Goal: Use online tool/utility: Utilize a website feature to perform a specific function

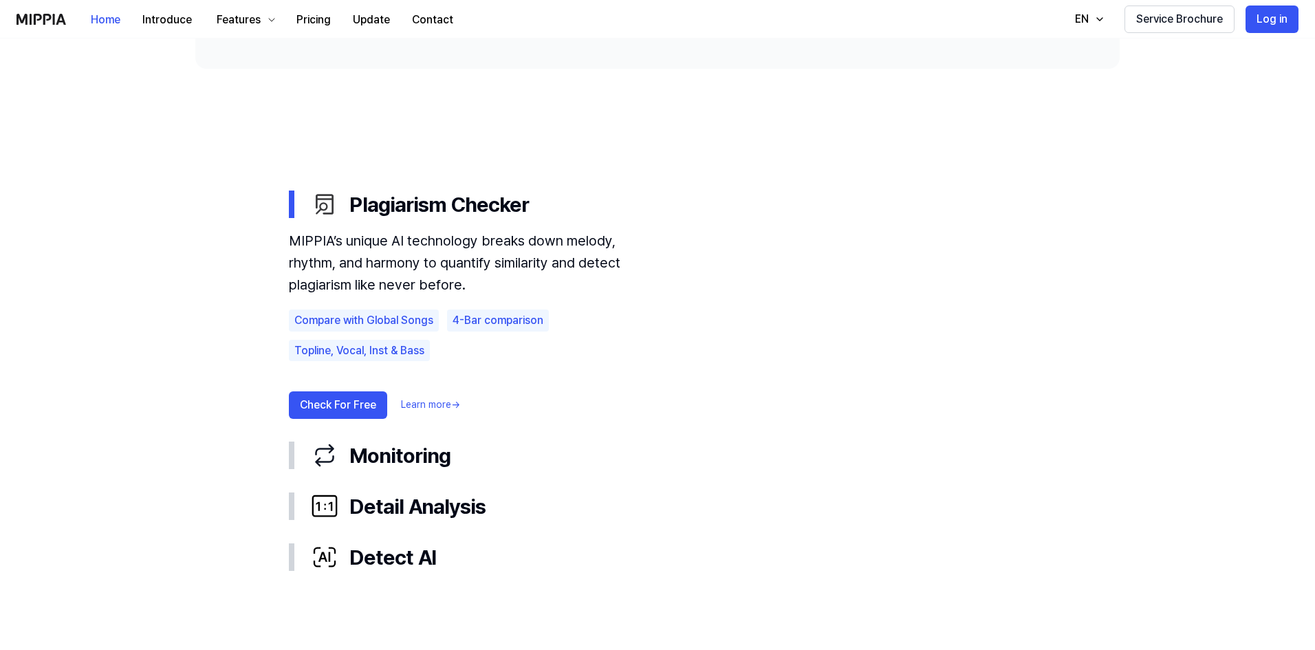
scroll to position [724, 0]
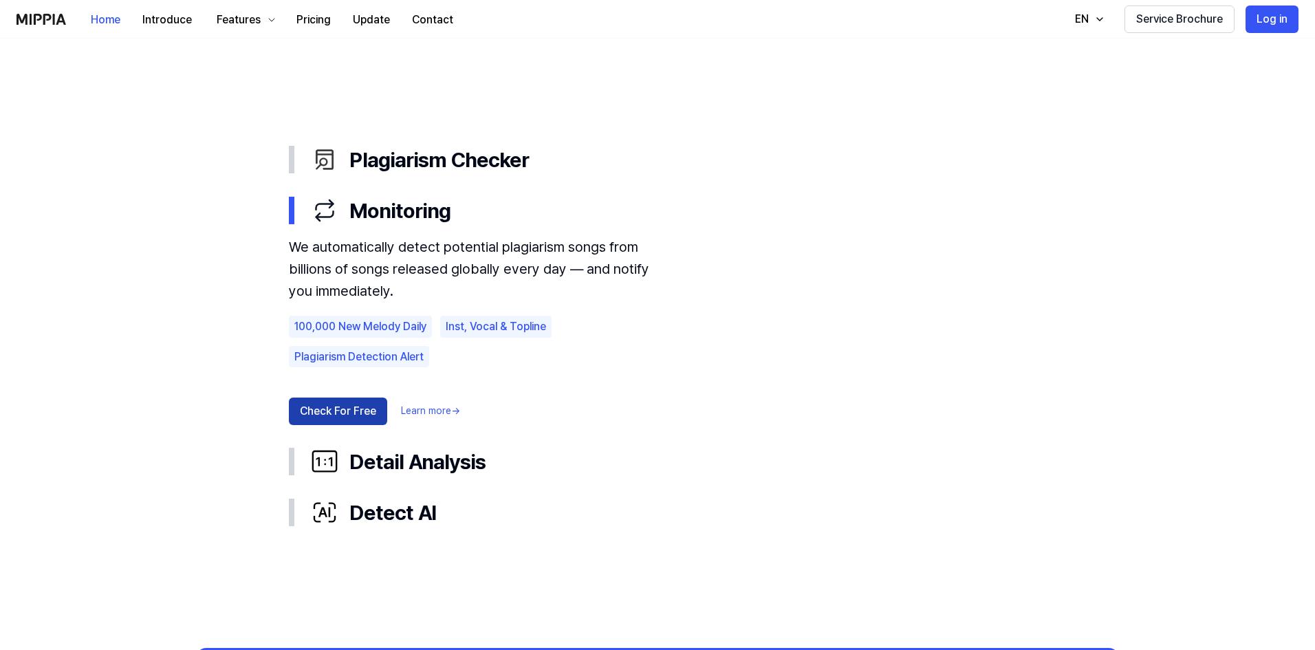
click at [339, 403] on button "Check For Free" at bounding box center [338, 412] width 98 height 28
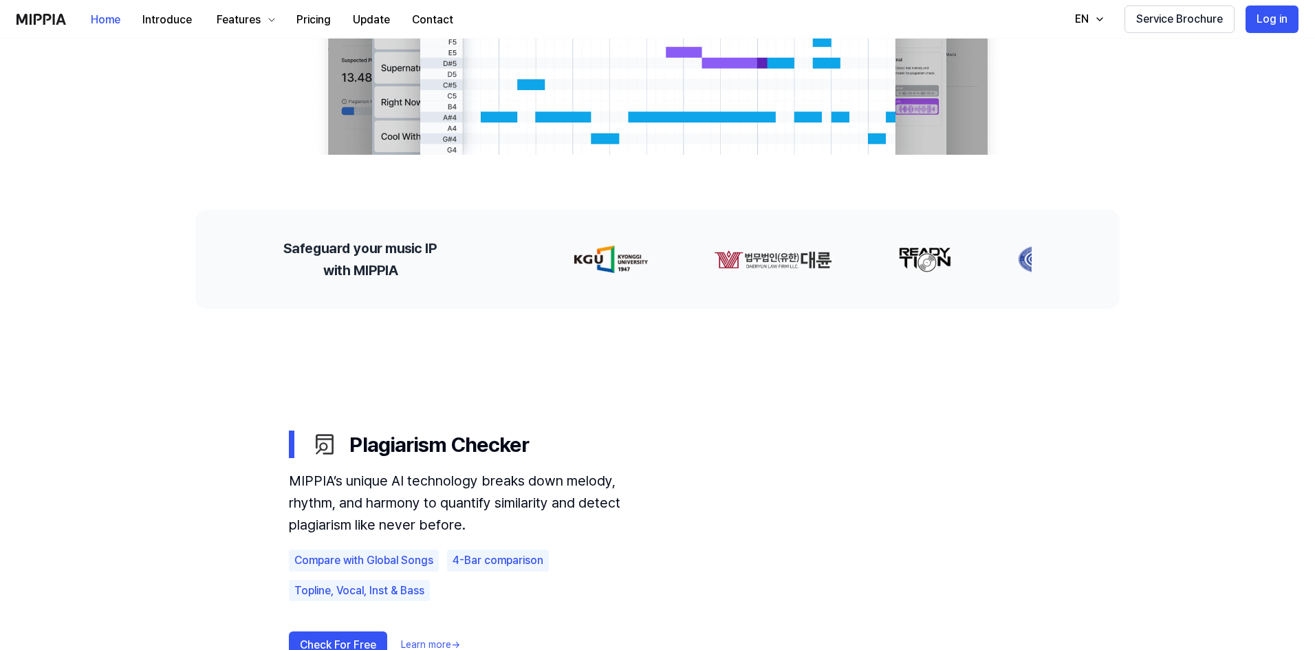
scroll to position [218, 0]
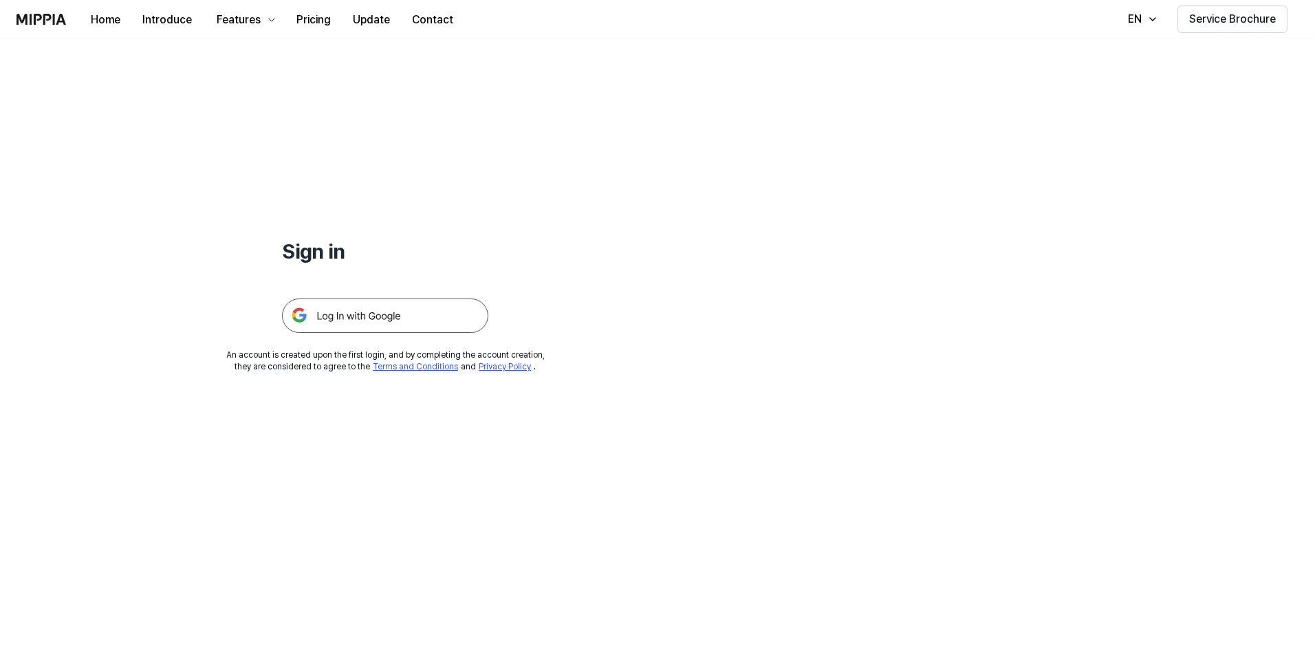
click at [359, 309] on img at bounding box center [385, 316] width 206 height 34
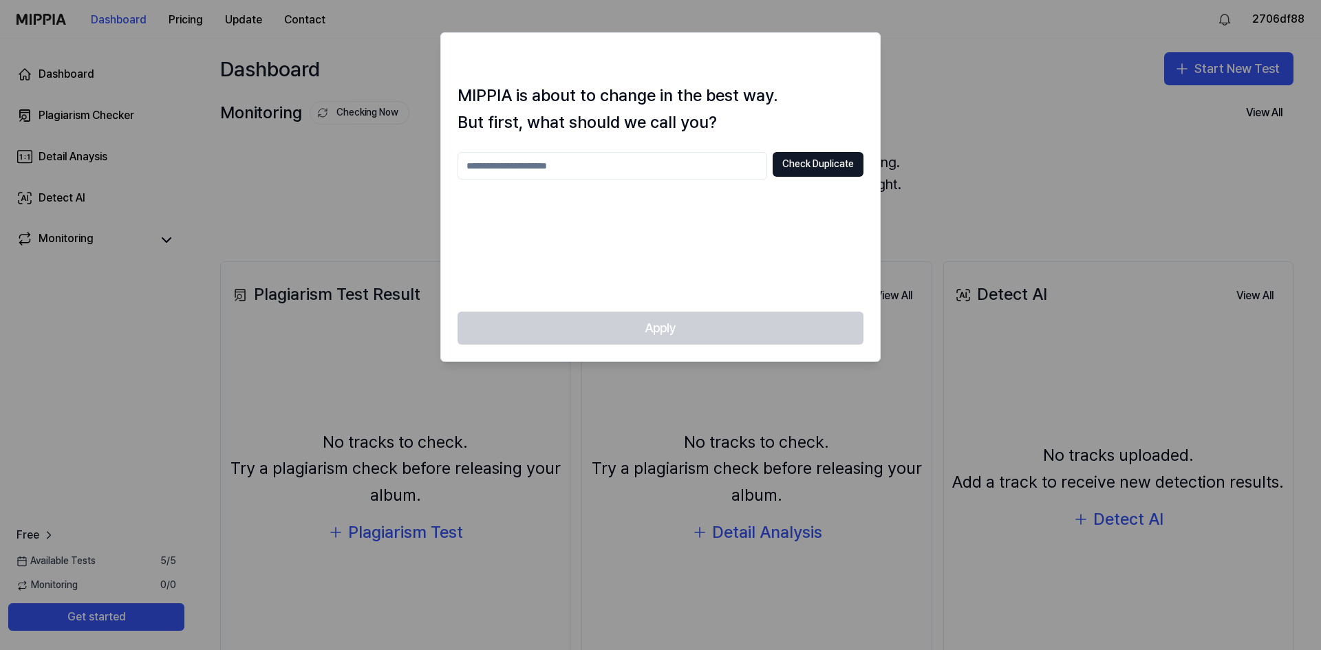
click at [631, 159] on input "text" at bounding box center [613, 166] width 310 height 28
click at [805, 164] on button "Check Duplicate" at bounding box center [818, 164] width 91 height 25
click at [548, 156] on input "*" at bounding box center [613, 166] width 310 height 28
type input "***"
click at [829, 160] on button "Check Duplicate" at bounding box center [818, 164] width 91 height 25
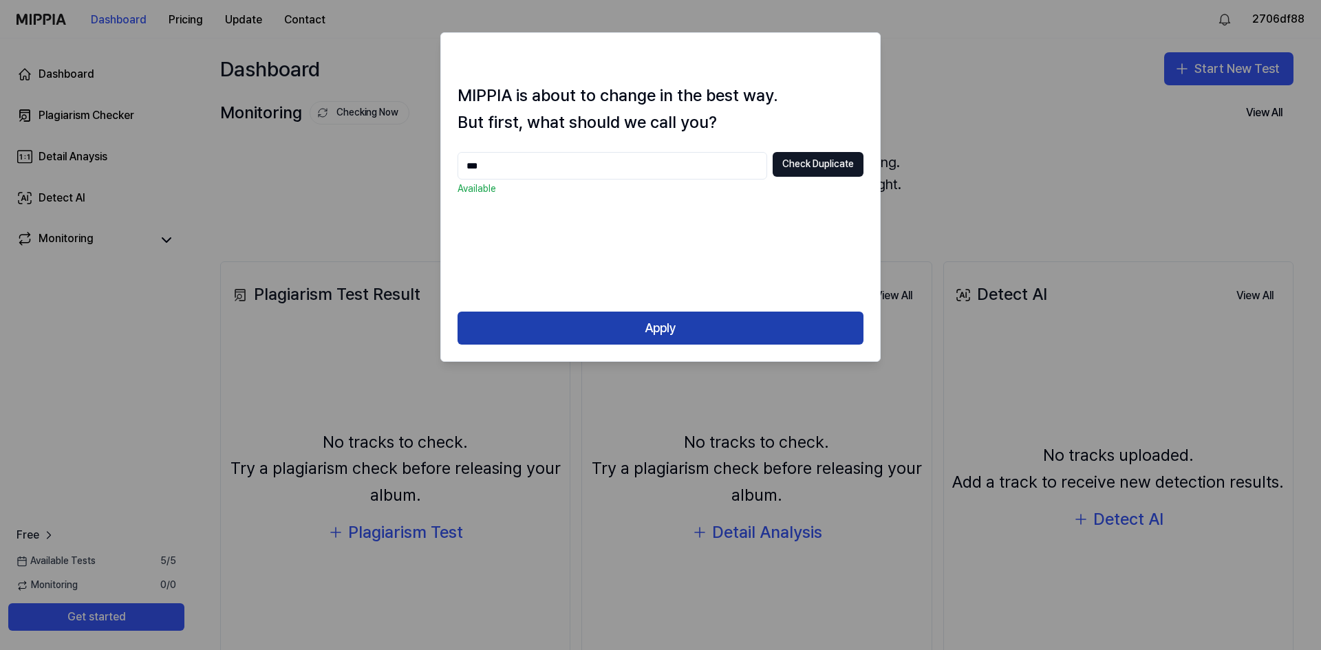
click at [646, 330] on button "Apply" at bounding box center [661, 328] width 406 height 33
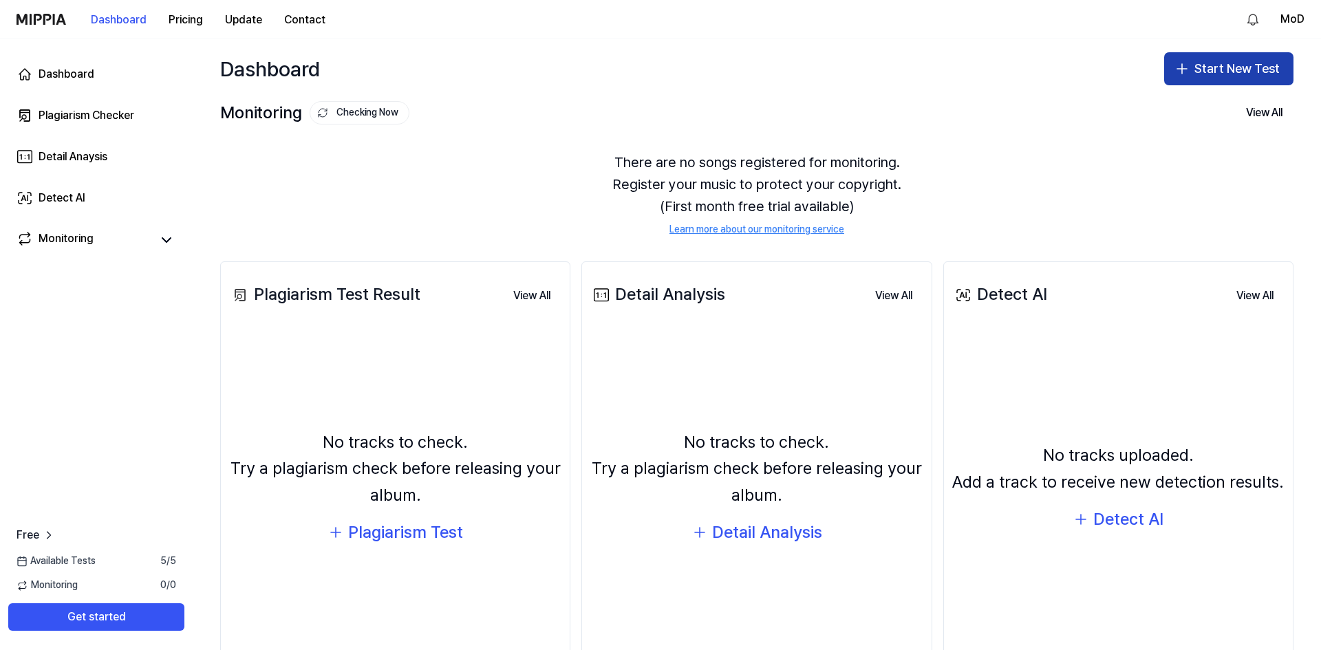
click at [1212, 66] on button "Start New Test" at bounding box center [1228, 68] width 129 height 33
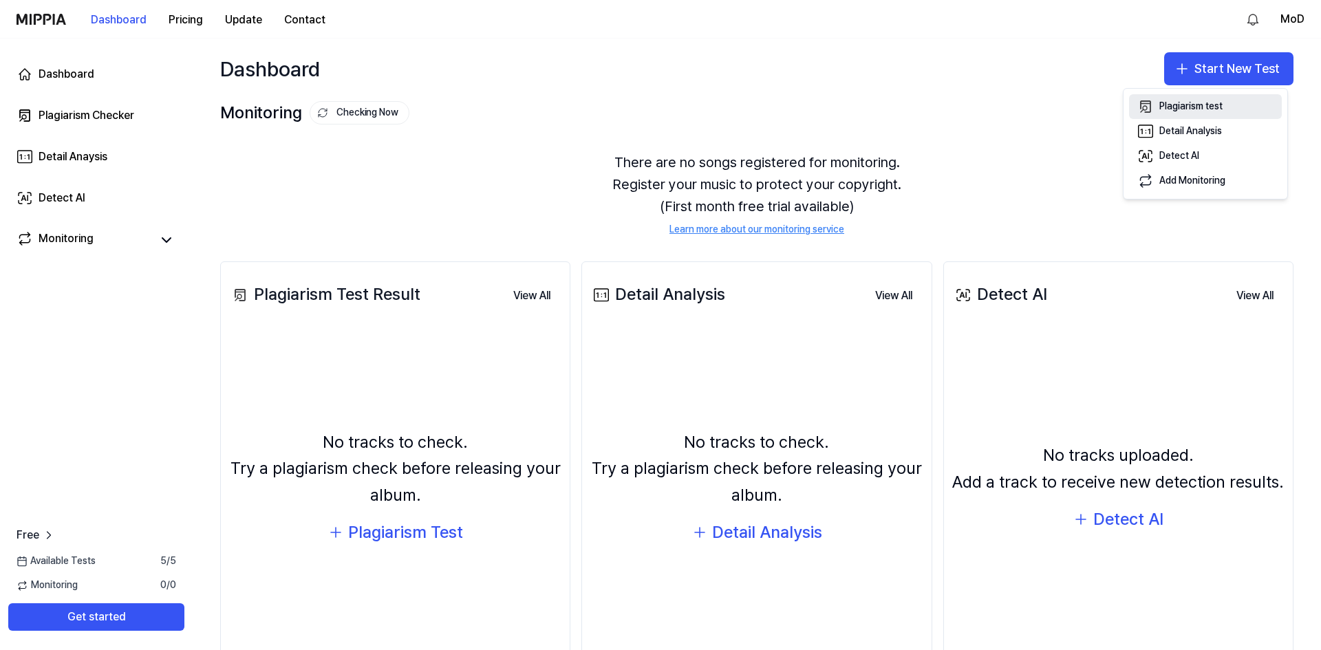
click at [1222, 105] on div "Plagiarism test" at bounding box center [1190, 107] width 63 height 14
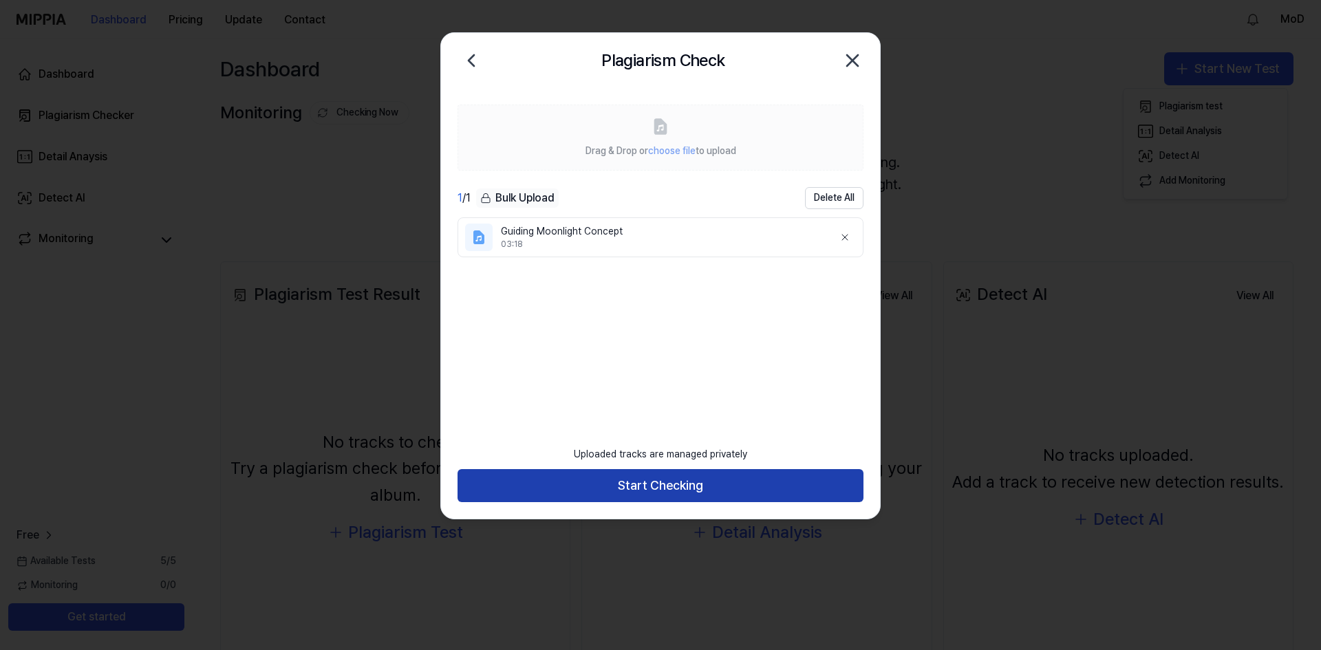
click at [660, 479] on button "Start Checking" at bounding box center [661, 485] width 406 height 33
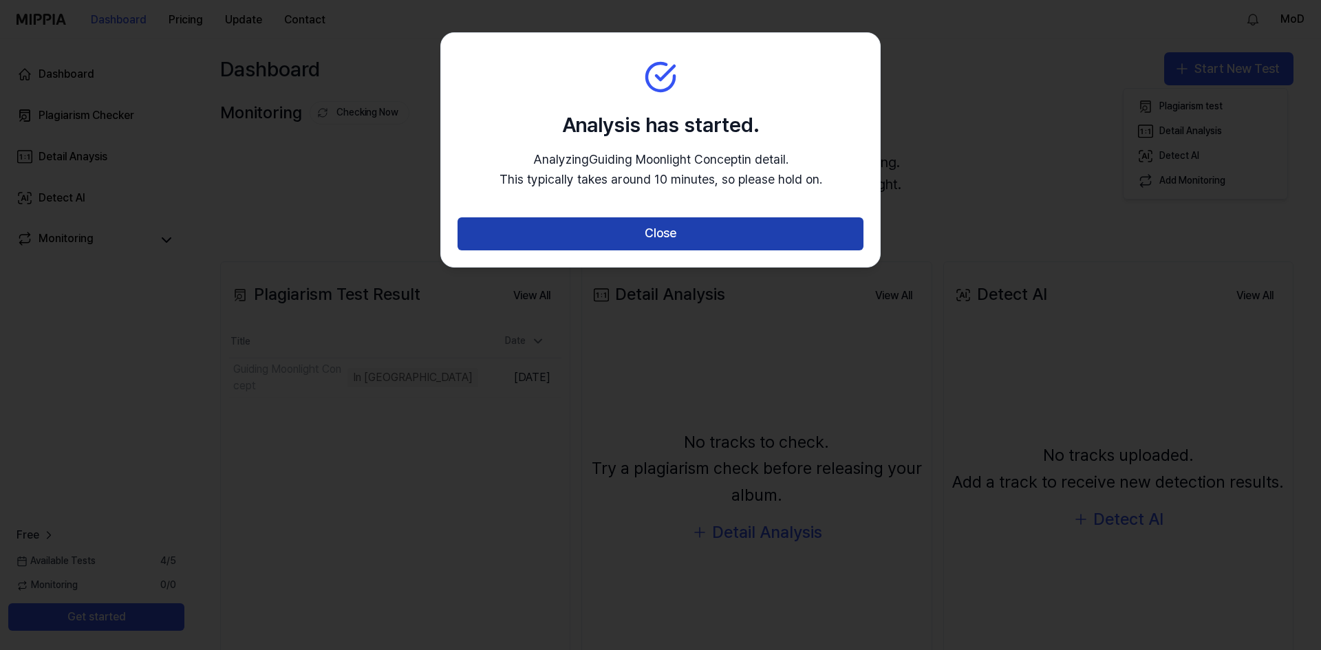
click at [665, 229] on button "Close" at bounding box center [661, 233] width 406 height 33
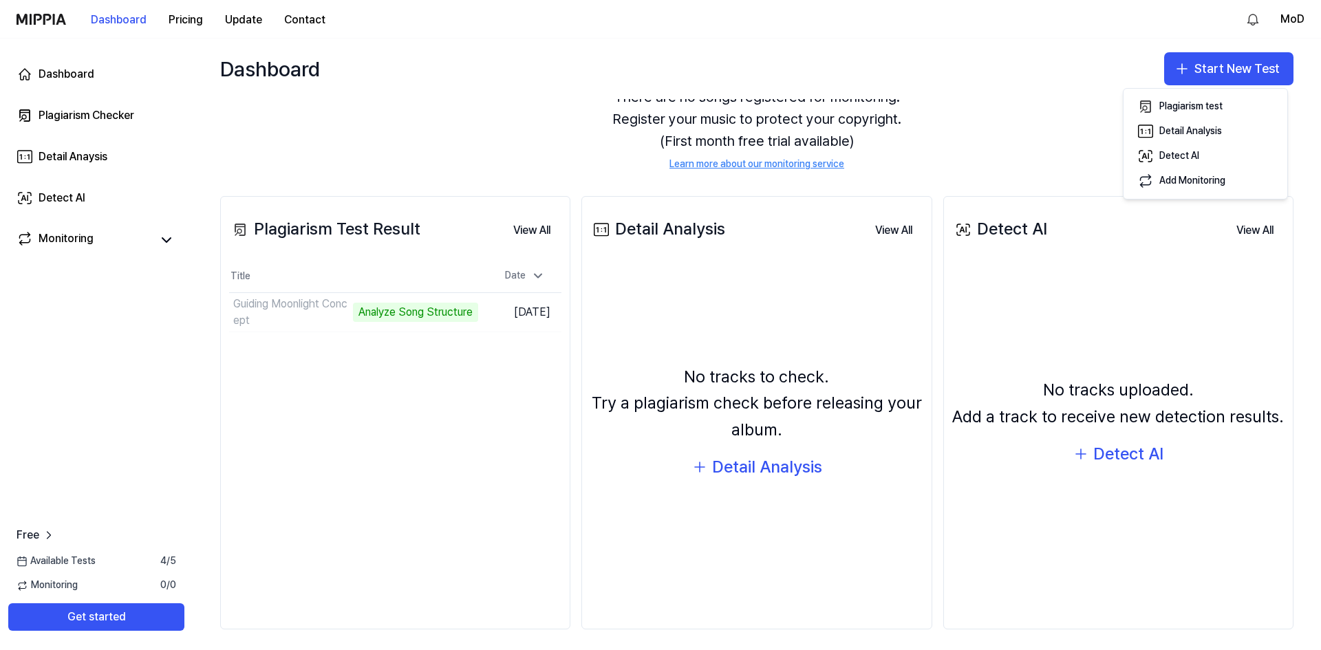
scroll to position [72, 0]
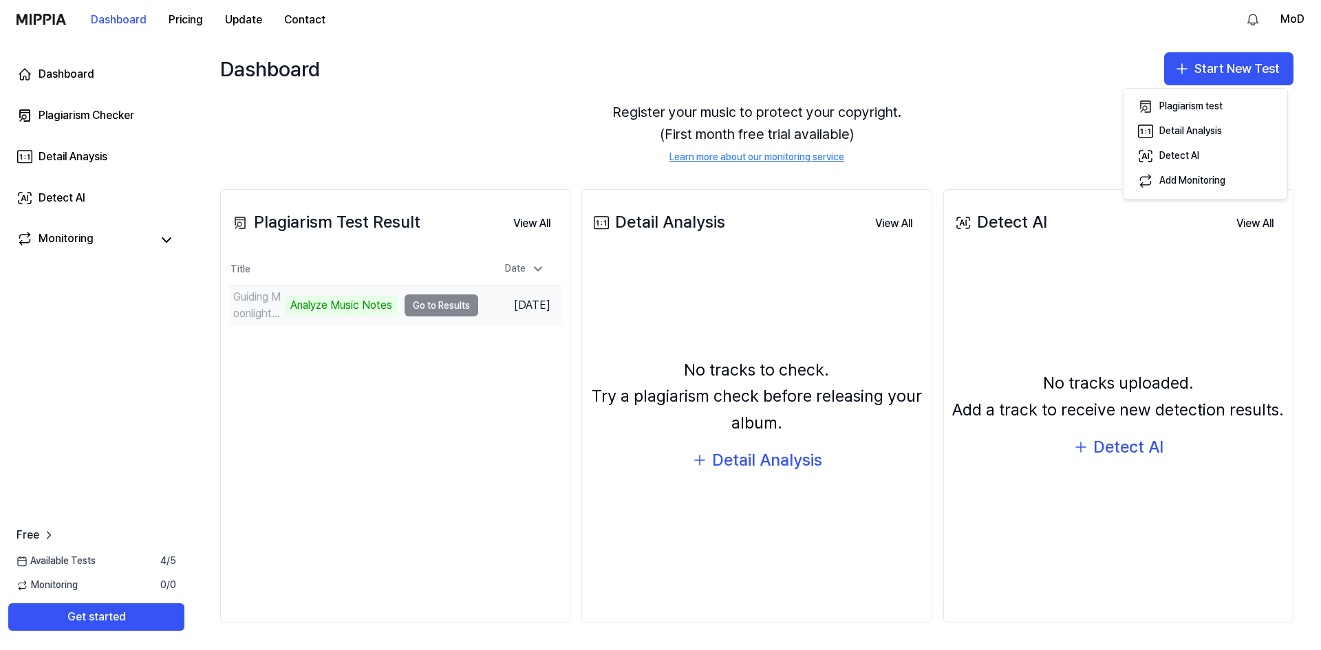
click at [431, 304] on td "Guiding Moonlight Concept Analyze Music Notes Go to Results" at bounding box center [353, 305] width 249 height 39
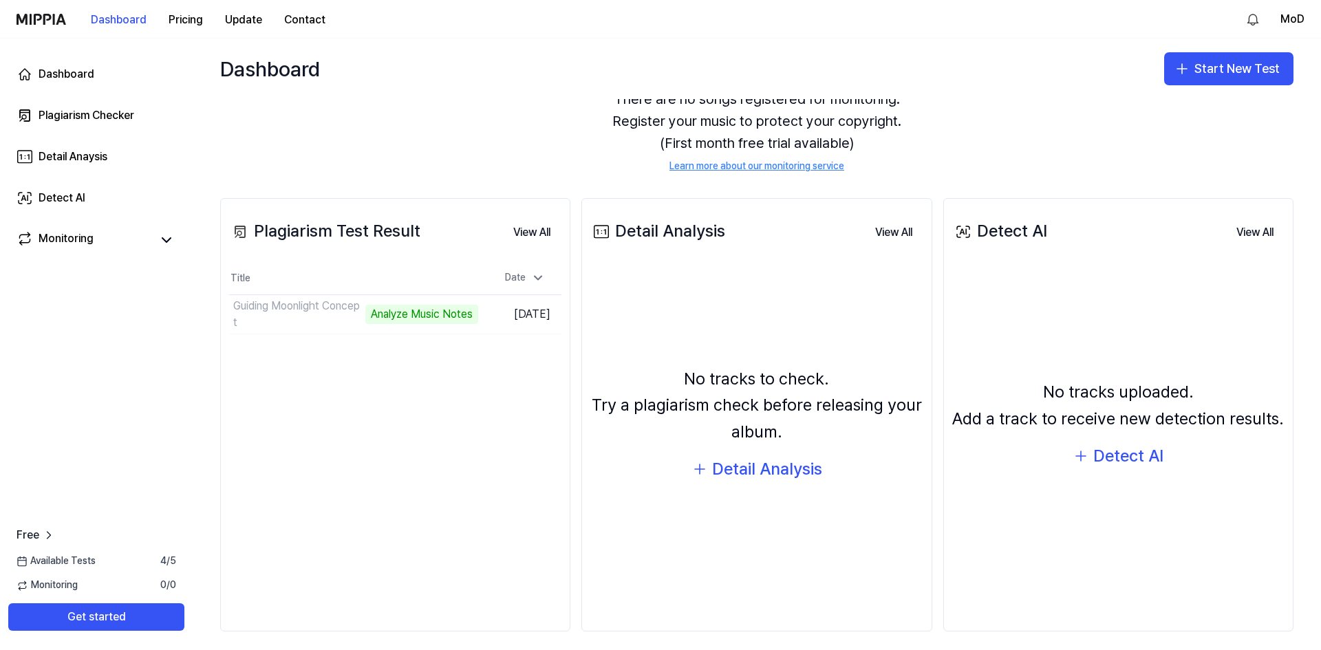
scroll to position [69, 0]
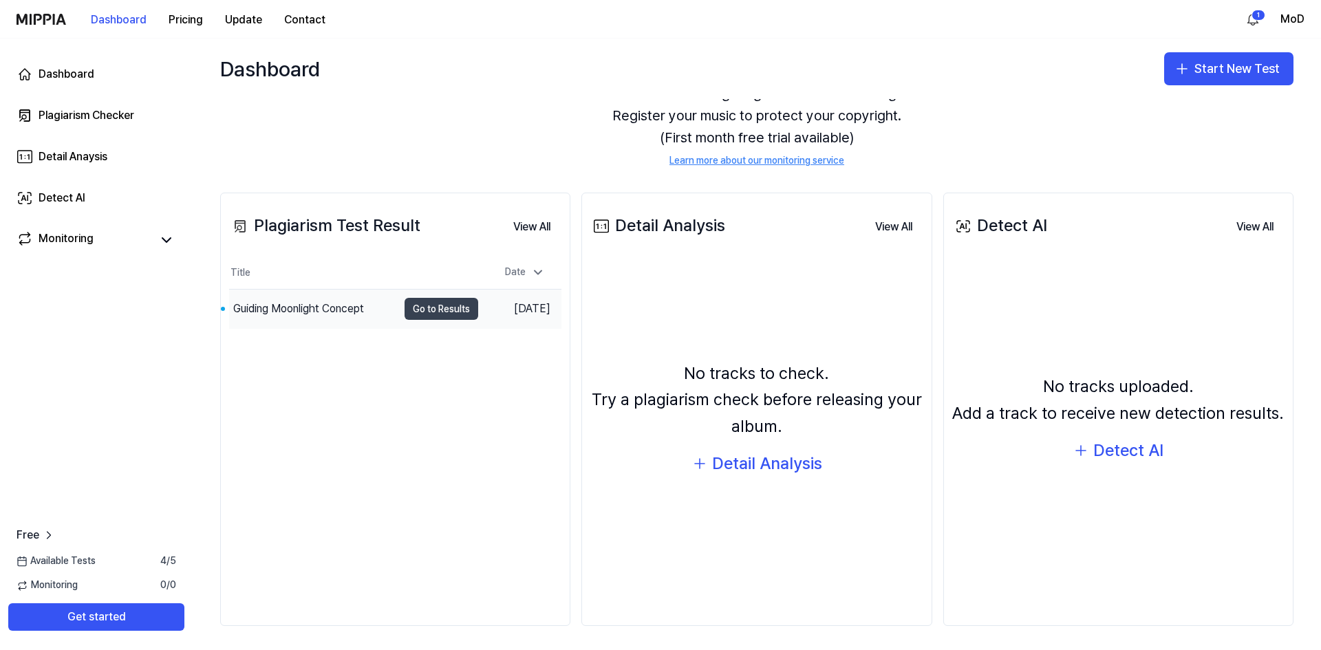
click at [440, 308] on button "Go to Results" at bounding box center [442, 309] width 74 height 22
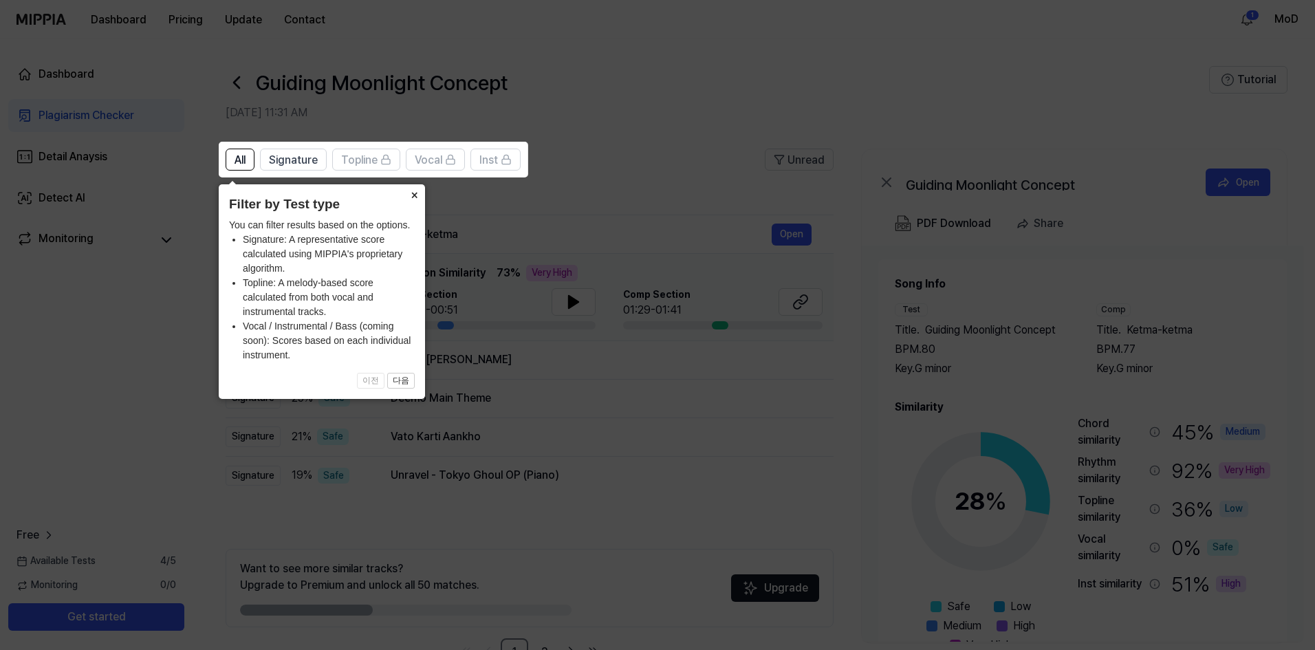
click at [645, 458] on icon at bounding box center [660, 325] width 1321 height 650
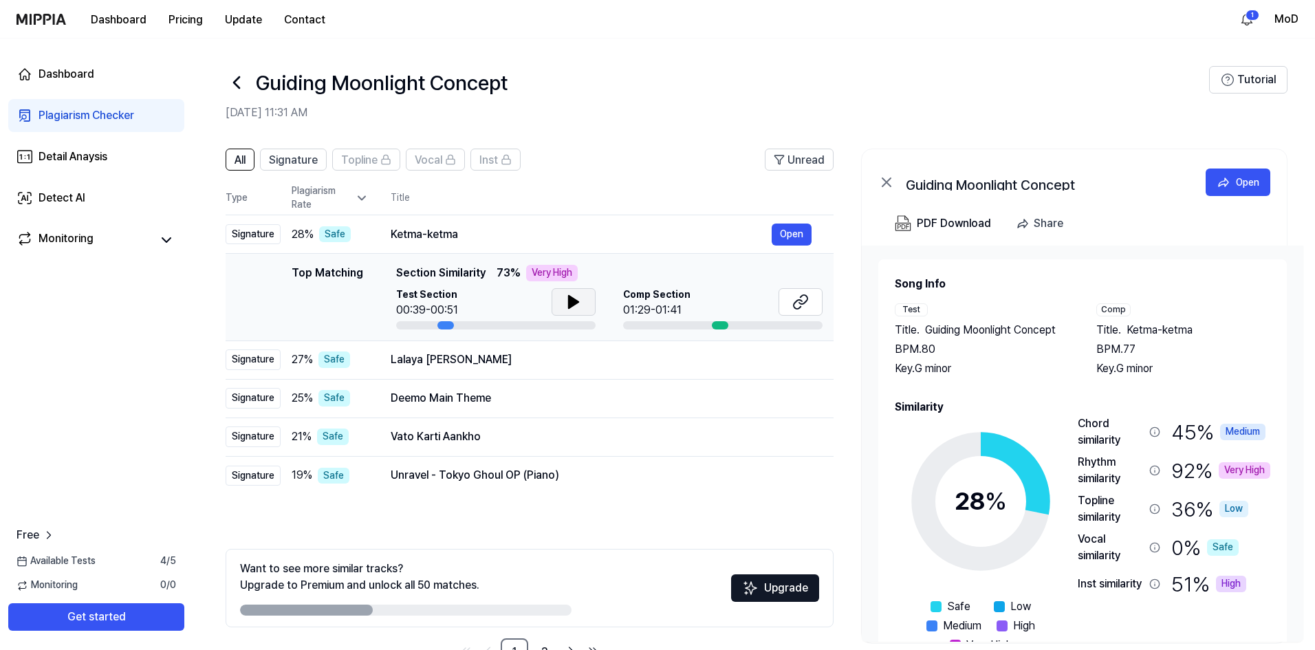
click at [572, 301] on icon at bounding box center [574, 302] width 10 height 12
click at [566, 301] on icon at bounding box center [574, 302] width 17 height 17
click at [802, 304] on icon at bounding box center [803, 299] width 8 height 9
click at [1234, 469] on div "Very High" at bounding box center [1245, 470] width 52 height 17
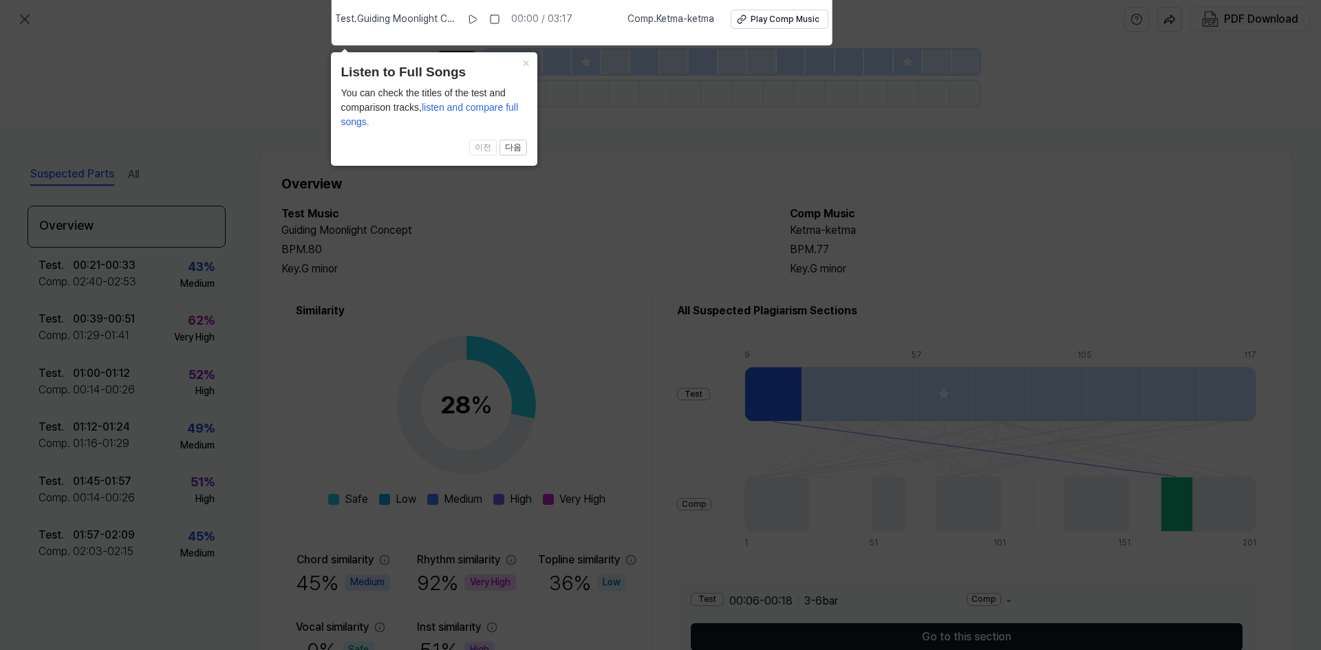
click at [603, 341] on icon at bounding box center [660, 321] width 1321 height 657
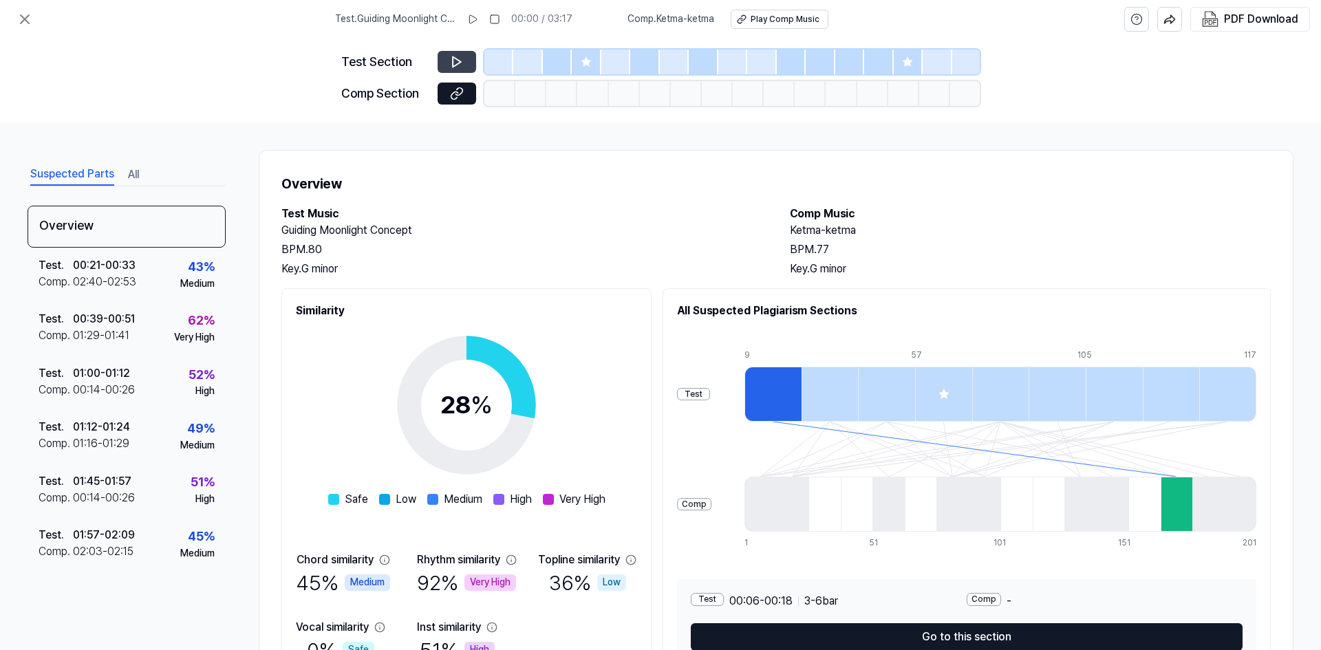
click at [456, 61] on icon at bounding box center [457, 62] width 14 height 14
click at [453, 56] on icon at bounding box center [457, 62] width 14 height 14
click at [472, 16] on icon at bounding box center [472, 19] width 11 height 11
click at [557, 56] on div at bounding box center [557, 62] width 29 height 25
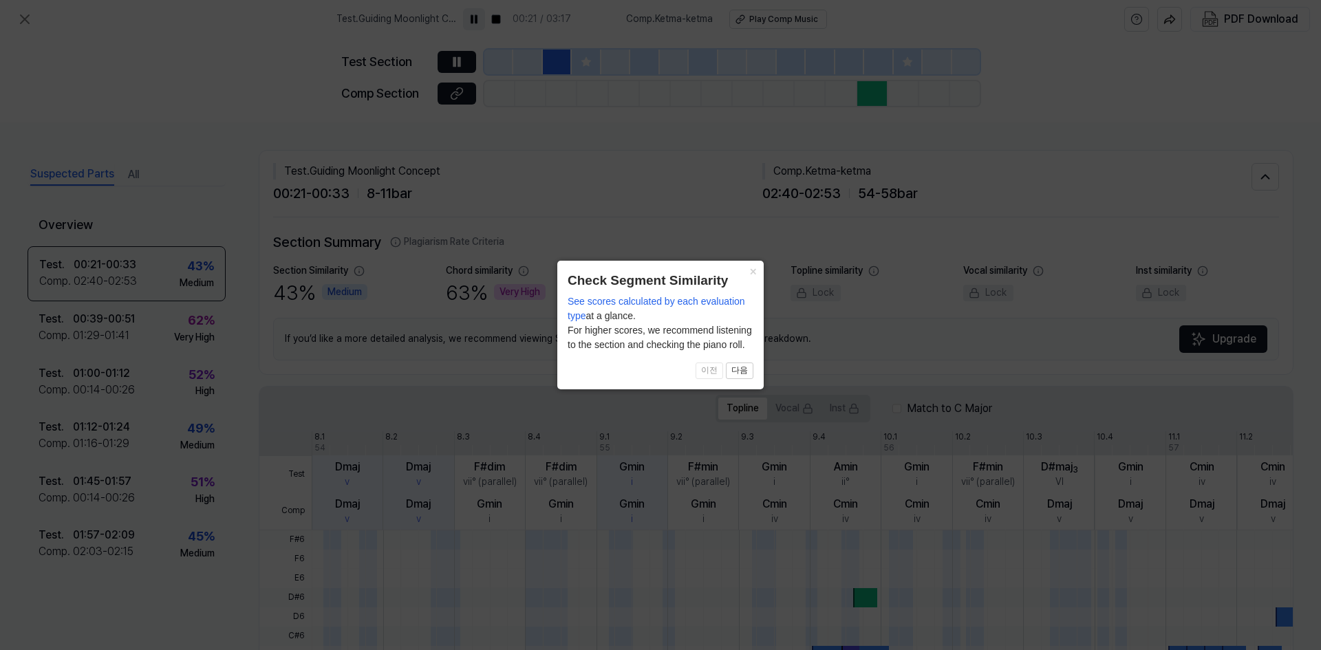
click at [655, 200] on icon at bounding box center [660, 325] width 1321 height 650
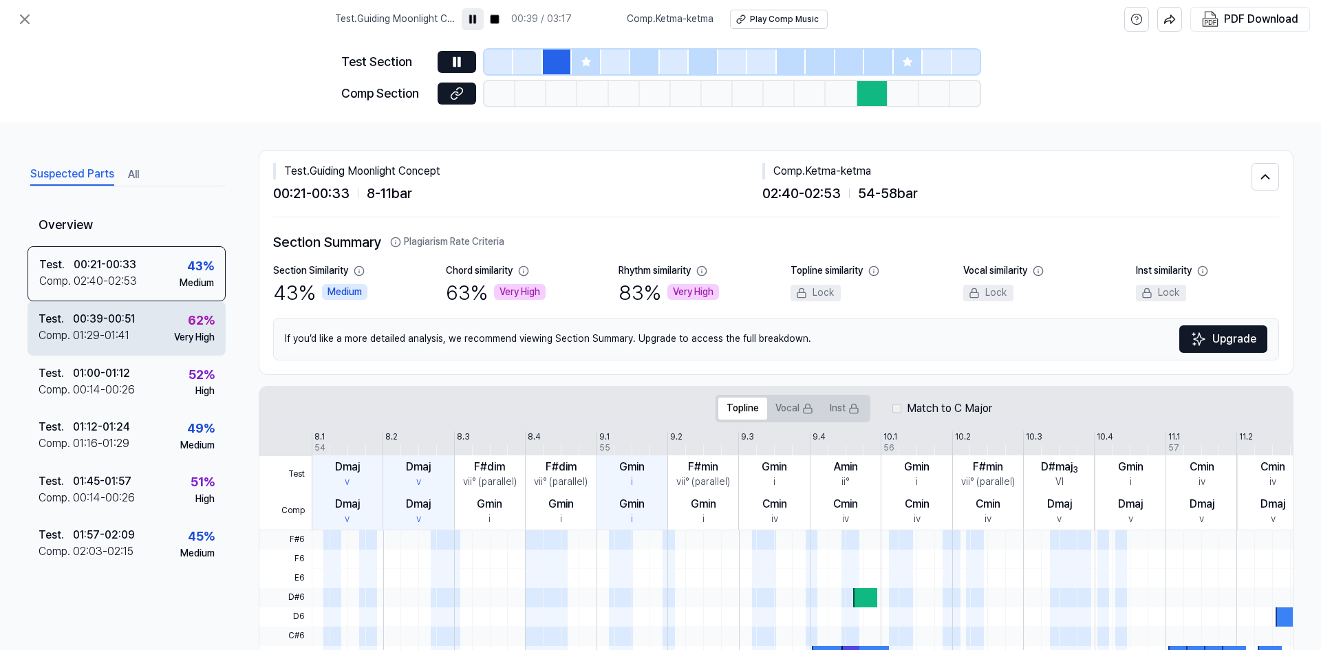
click at [95, 324] on div "00:39 - 00:51" at bounding box center [104, 319] width 62 height 17
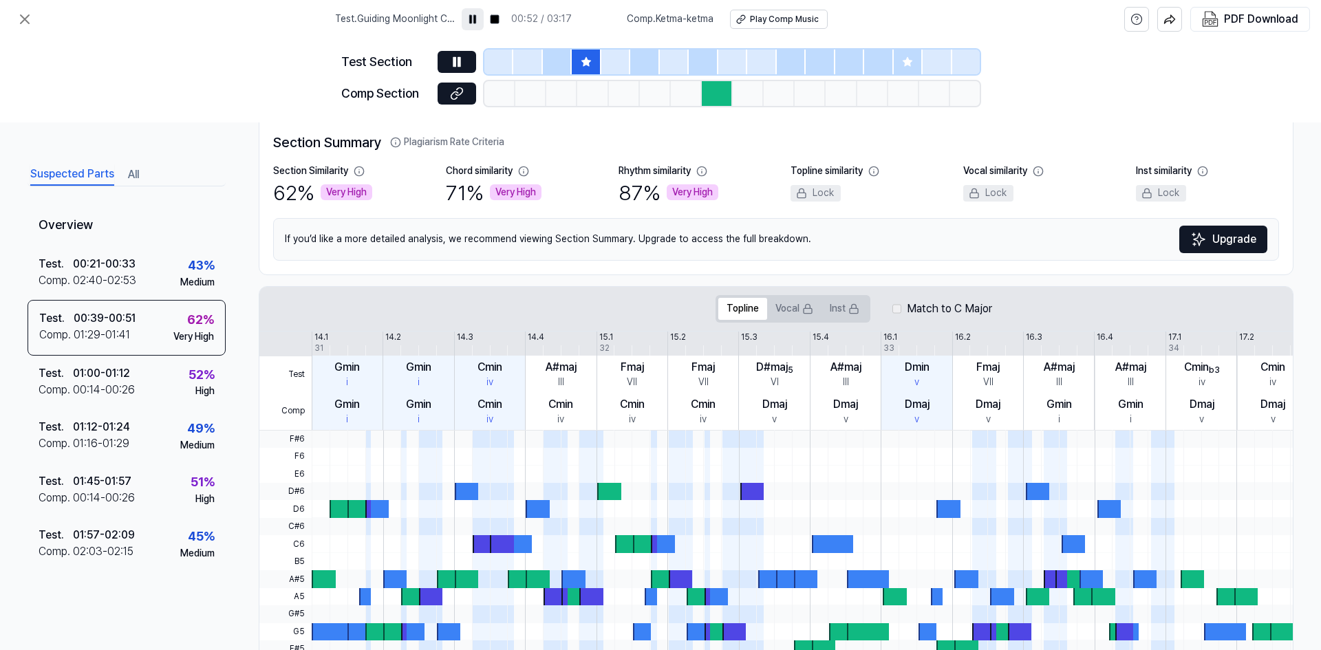
scroll to position [0, 0]
